Goal: Information Seeking & Learning: Learn about a topic

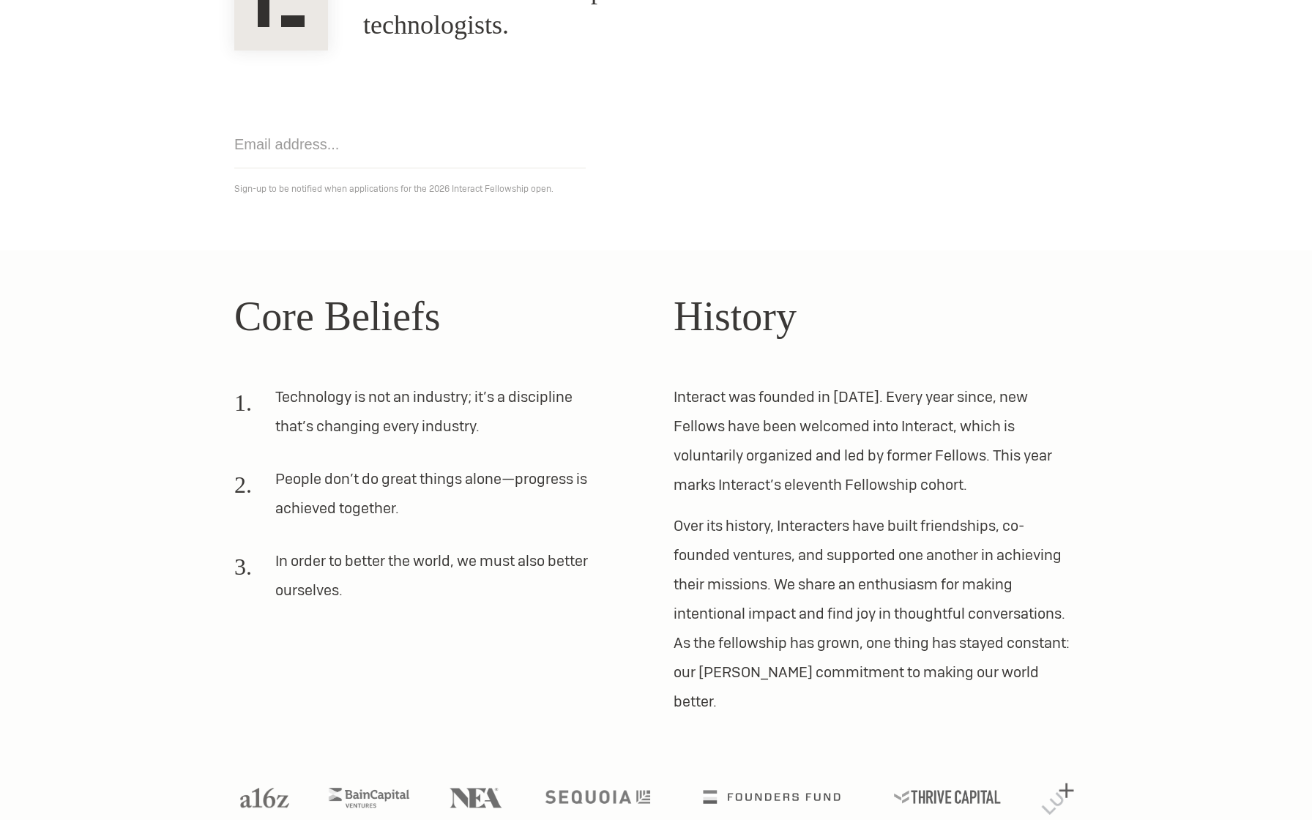
scroll to position [221, 0]
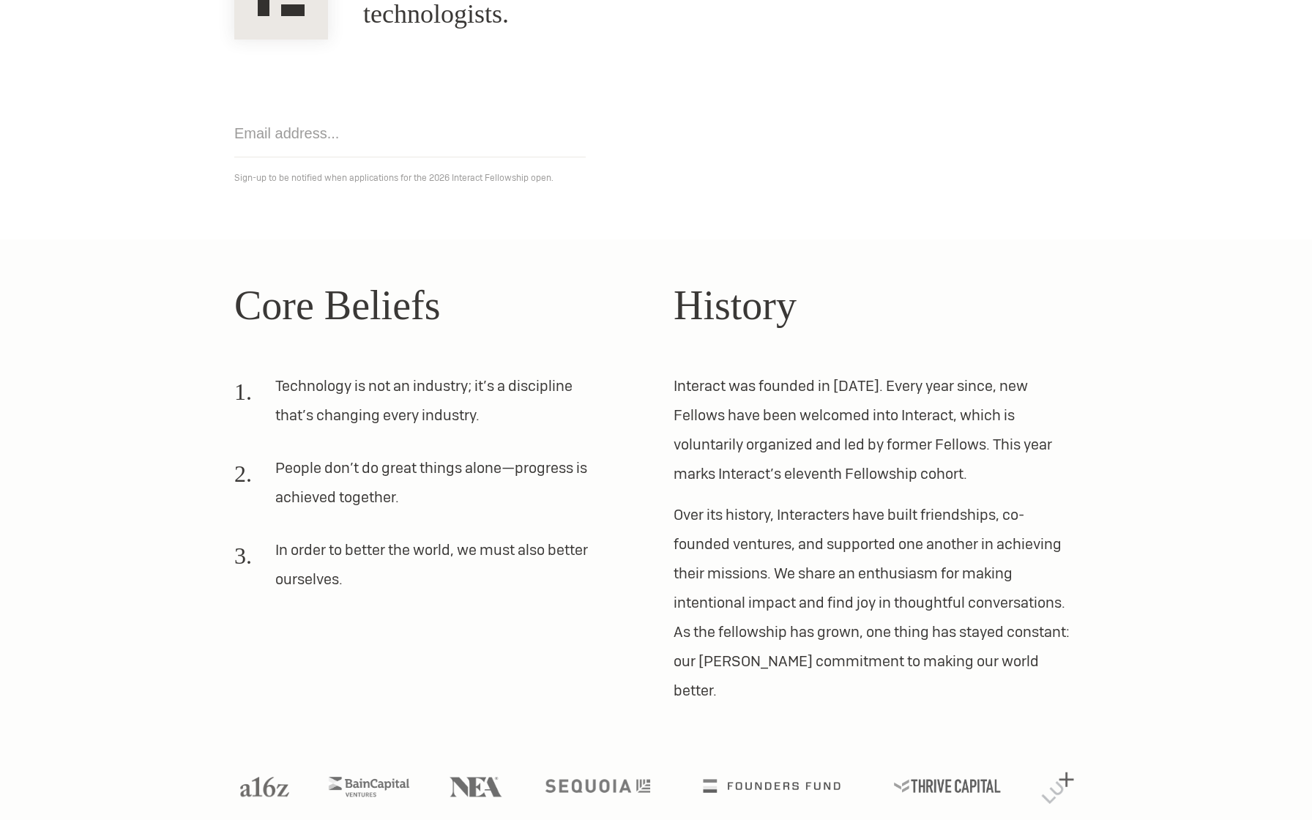
click at [334, 394] on li "Technology is not an industry; it’s a discipline that’s changing every industry." at bounding box center [418, 406] width 369 height 70
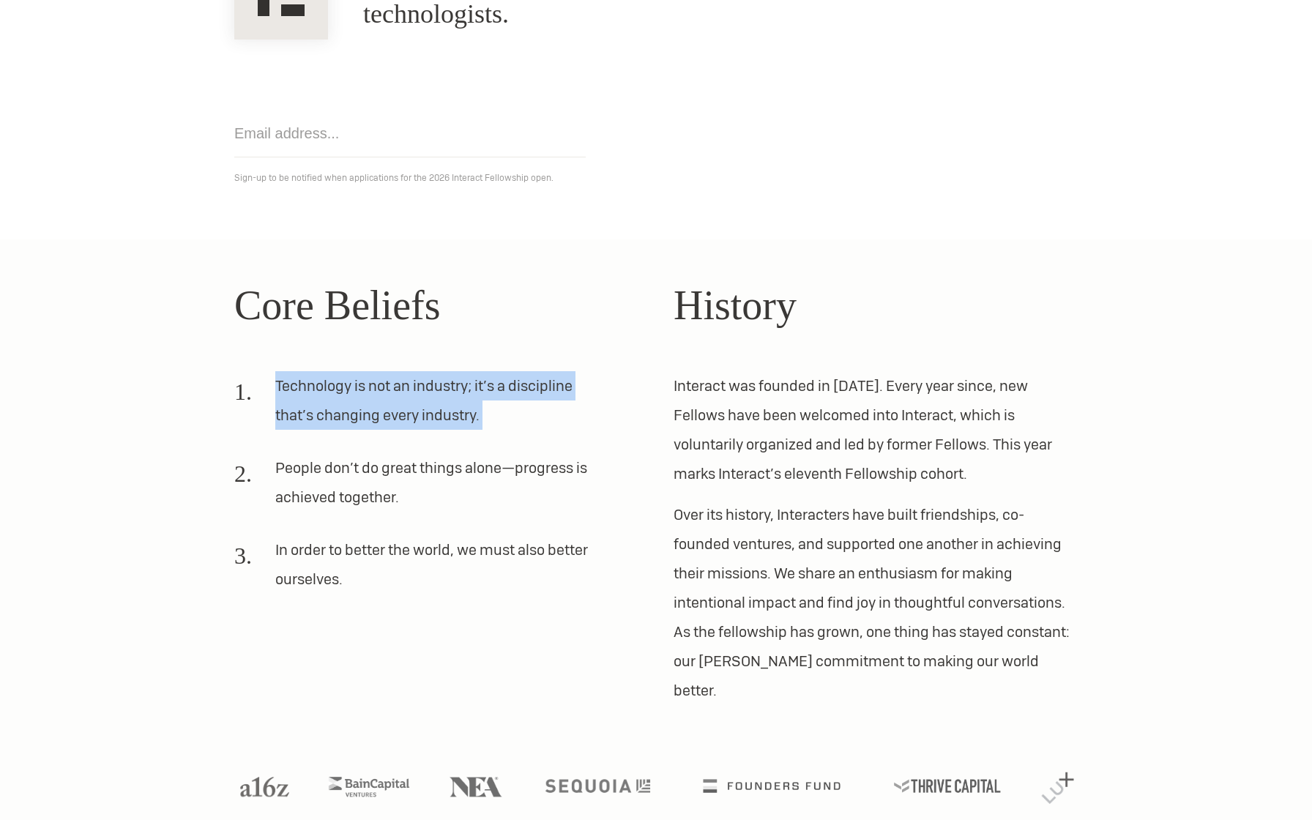
click at [334, 394] on li "Technology is not an industry; it’s a discipline that’s changing every industry." at bounding box center [418, 406] width 369 height 70
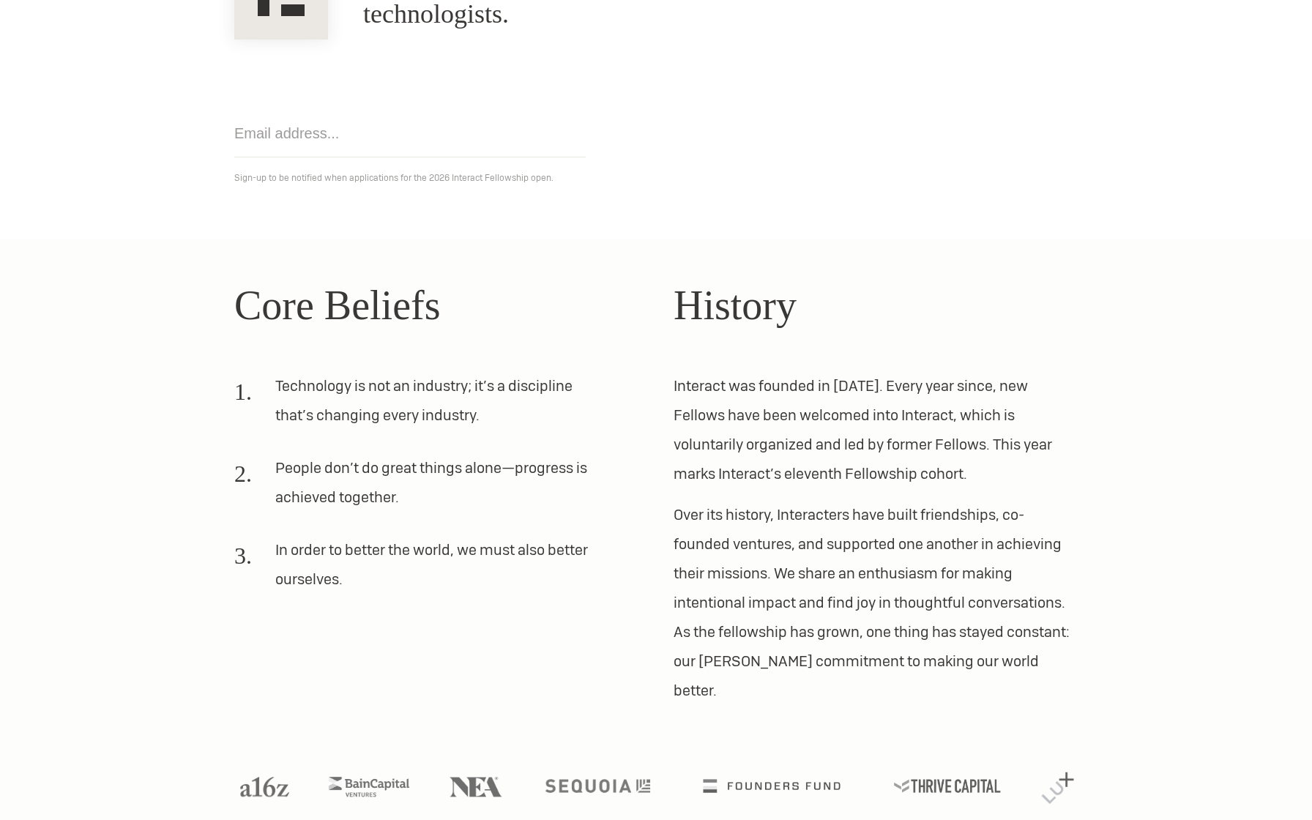
click at [361, 473] on li "People don’t do great things alone—progress is achieved together." at bounding box center [418, 488] width 369 height 70
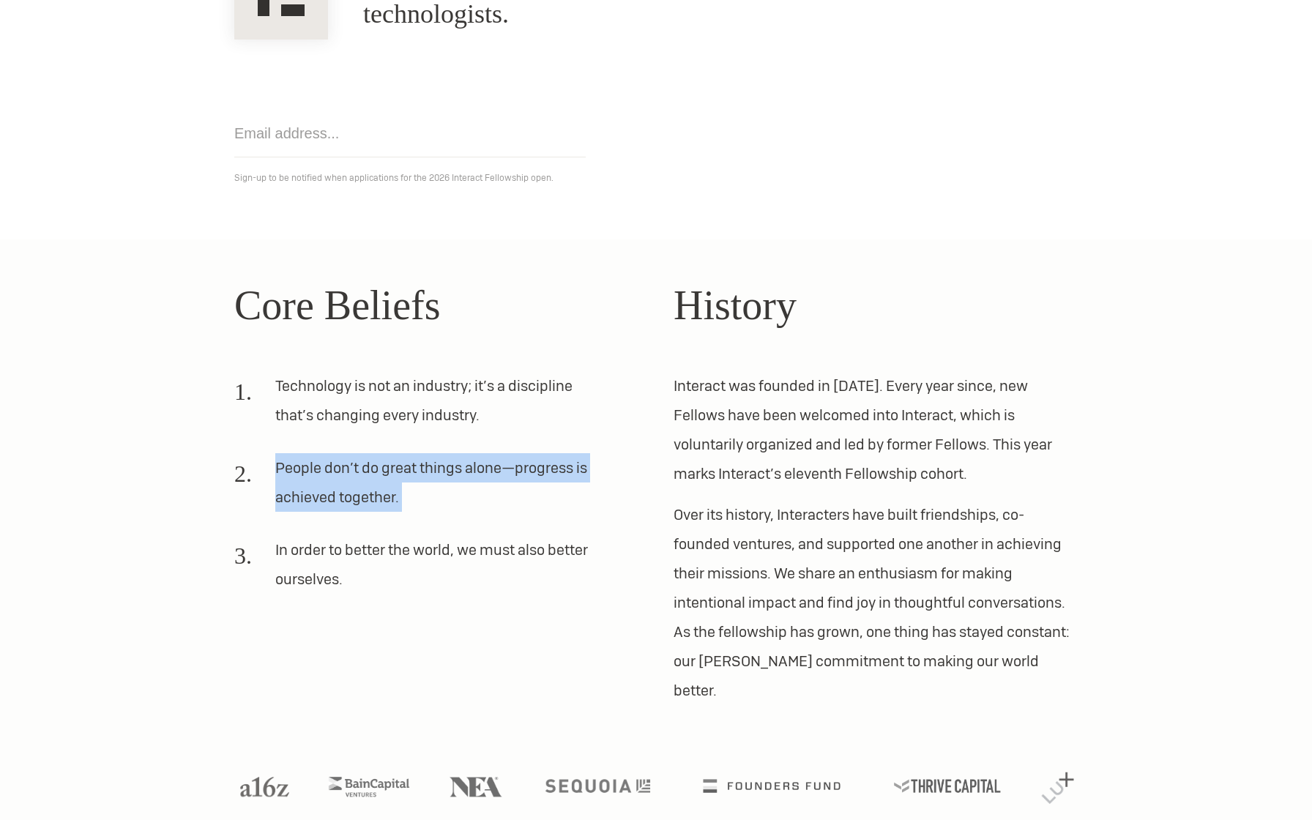
click at [361, 473] on li "People don’t do great things alone—progress is achieved together." at bounding box center [418, 488] width 369 height 70
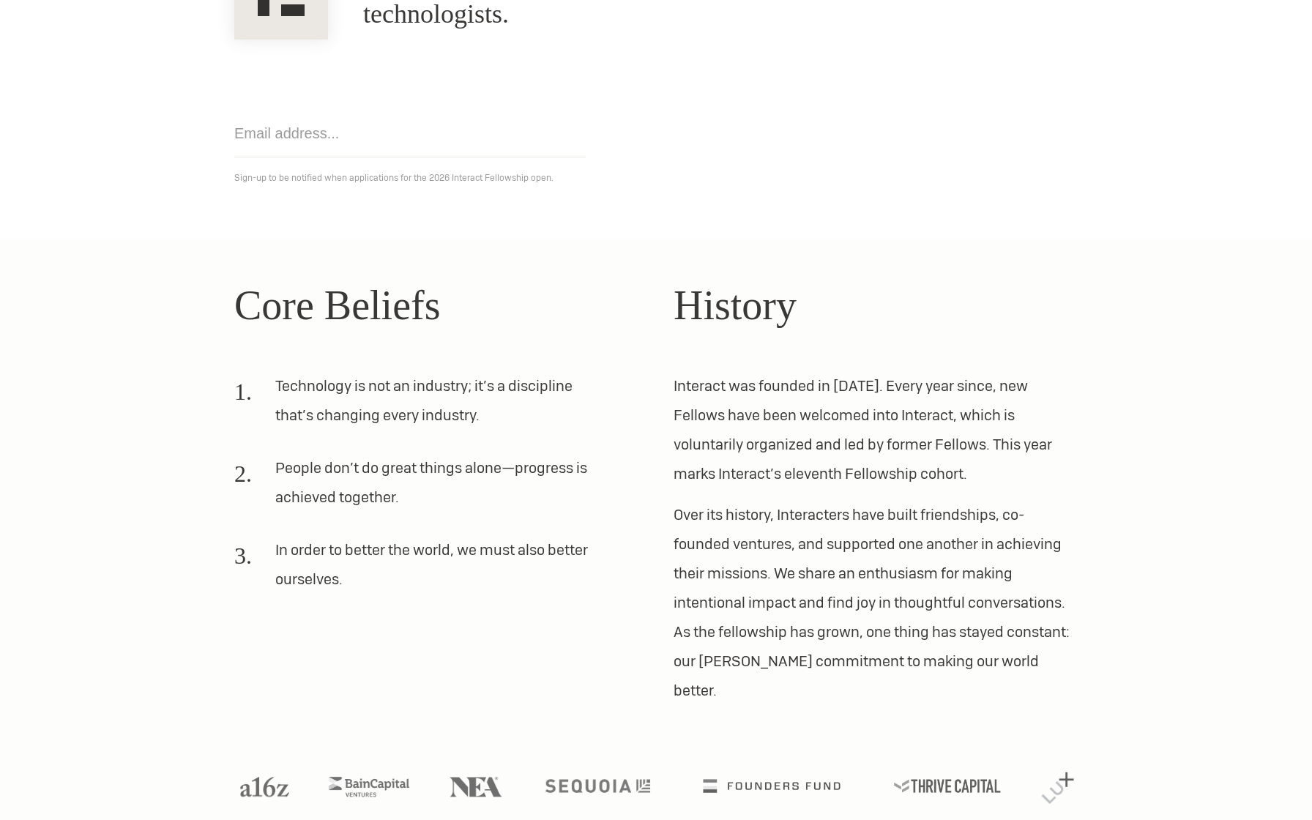
click at [903, 527] on p "Over its history, Interacters have built friendships, co-founded ventures, and …" at bounding box center [876, 602] width 404 height 205
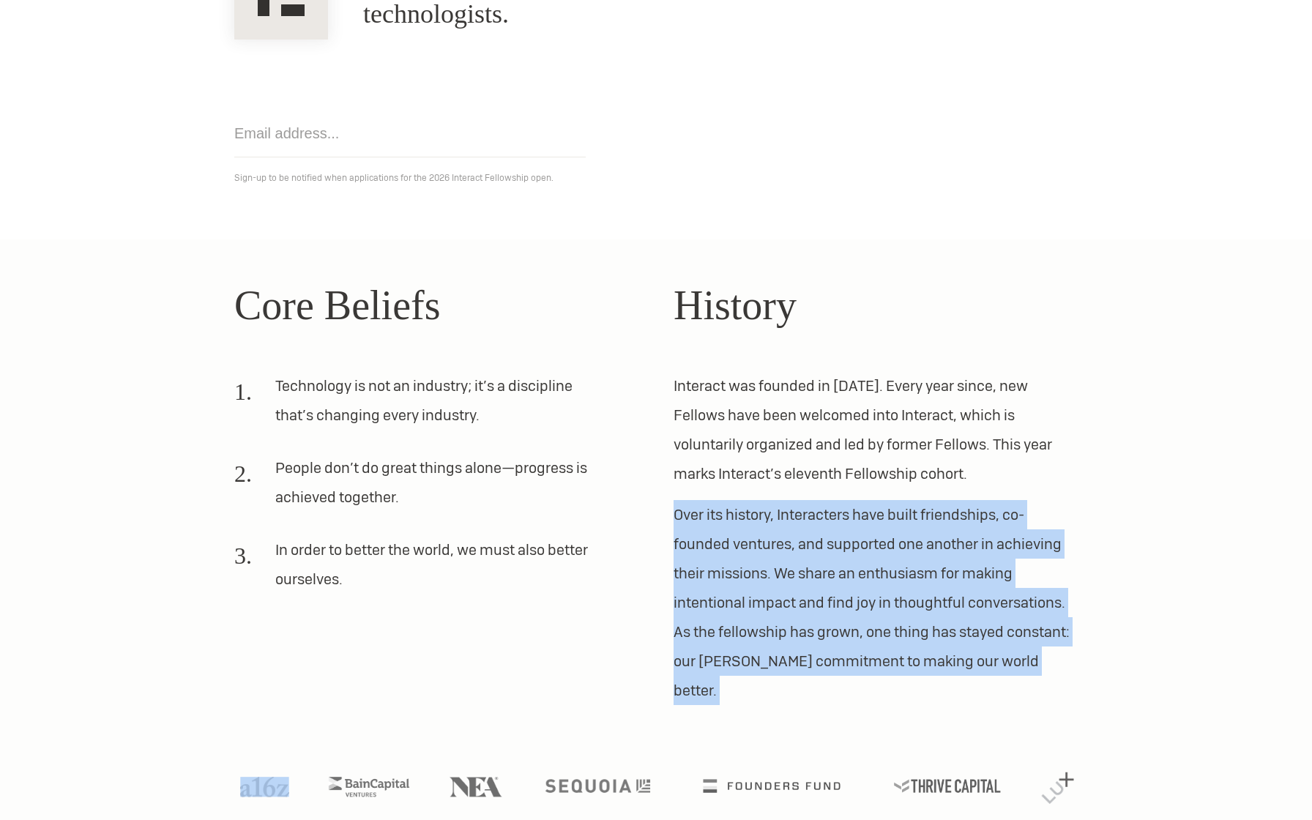
click at [903, 527] on p "Over its history, Interacters have built friendships, co-founded ventures, and …" at bounding box center [876, 602] width 404 height 205
